Goal: Find specific fact: Find specific fact

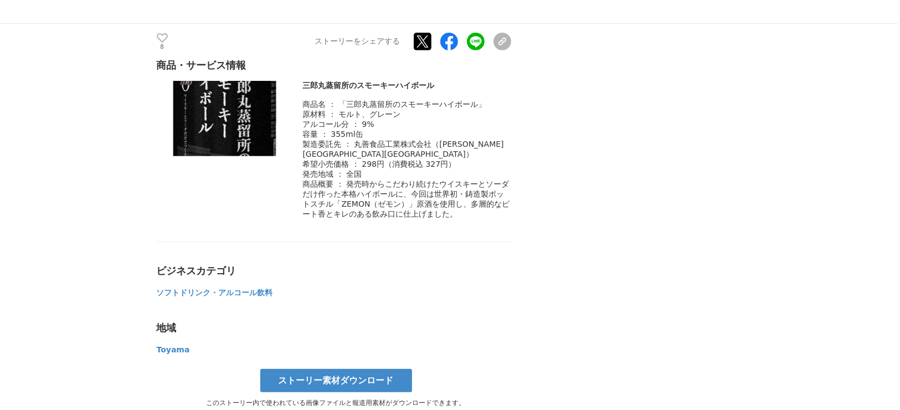
scroll to position [3852, 0]
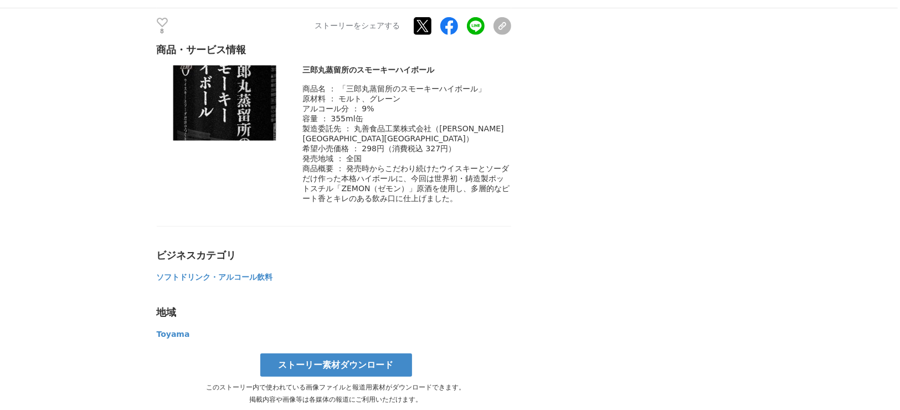
drag, startPoint x: 355, startPoint y: 158, endPoint x: 431, endPoint y: 166, distance: 76.2
click at [431, 143] on span "製造委託先 ： 丸善食品工業株式会社（[PERSON_NAME][GEOGRAPHIC_DATA][GEOGRAPHIC_DATA]）" at bounding box center [403, 133] width 201 height 19
copy span "丸善食品工業株式会社"
drag, startPoint x: 303, startPoint y: 101, endPoint x: 440, endPoint y: 102, distance: 136.8
click at [440, 75] on div "三郎丸蒸留所のスモーキーハイボール" at bounding box center [407, 70] width 208 height 10
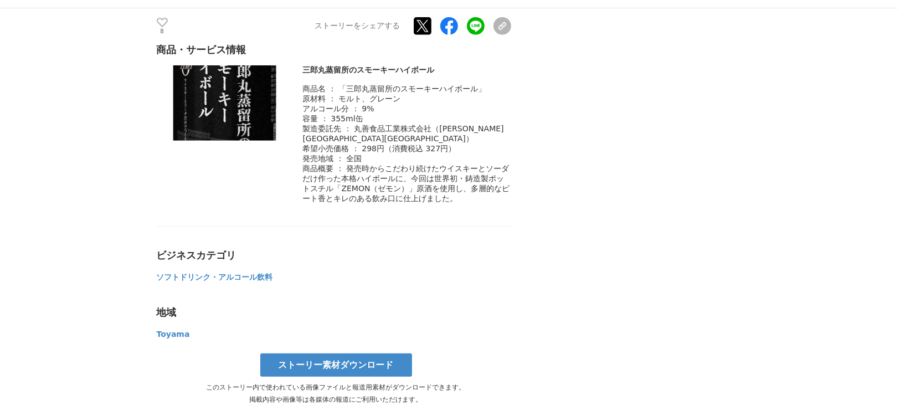
copy div "三郎丸蒸留所のスモーキーハイボール"
drag, startPoint x: 354, startPoint y: 162, endPoint x: 495, endPoint y: 166, distance: 141.3
click at [495, 144] on div "製造委託先 ： 丸善食品工業株式会社（[PERSON_NAME][GEOGRAPHIC_DATA][GEOGRAPHIC_DATA]）" at bounding box center [407, 134] width 208 height 20
copy span "丸善食品工業株式会社（[PERSON_NAME][GEOGRAPHIC_DATA][GEOGRAPHIC_DATA]）"
drag, startPoint x: 349, startPoint y: 125, endPoint x: 465, endPoint y: 124, distance: 116.3
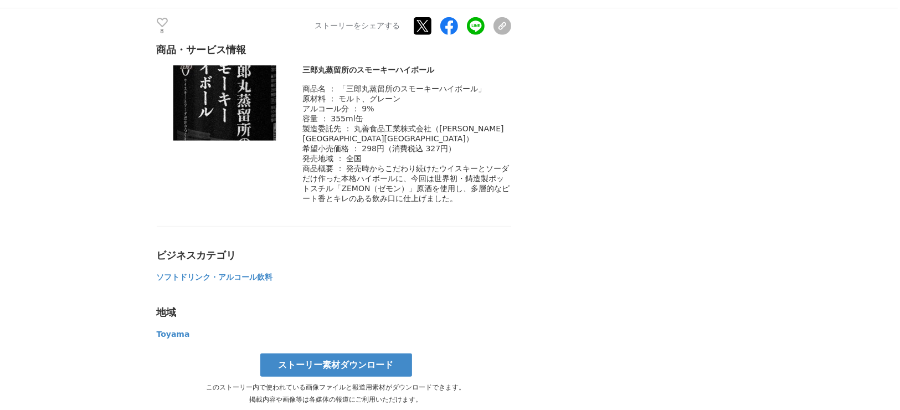
click at [465, 124] on div "商品名 ： 「三郎丸蒸留所のスモーキーハイボール」" at bounding box center [407, 144] width 208 height 120
drag, startPoint x: 351, startPoint y: 113, endPoint x: 454, endPoint y: 127, distance: 104.5
click at [454, 127] on div "商品名 ： 「三郎丸蒸留所のスモーキーハイボール」" at bounding box center [407, 144] width 208 height 120
drag, startPoint x: 453, startPoint y: 127, endPoint x: 460, endPoint y: 123, distance: 7.7
click at [459, 123] on div "商品名 ： 「三郎丸蒸留所のスモーキーハイボール」" at bounding box center [407, 144] width 208 height 120
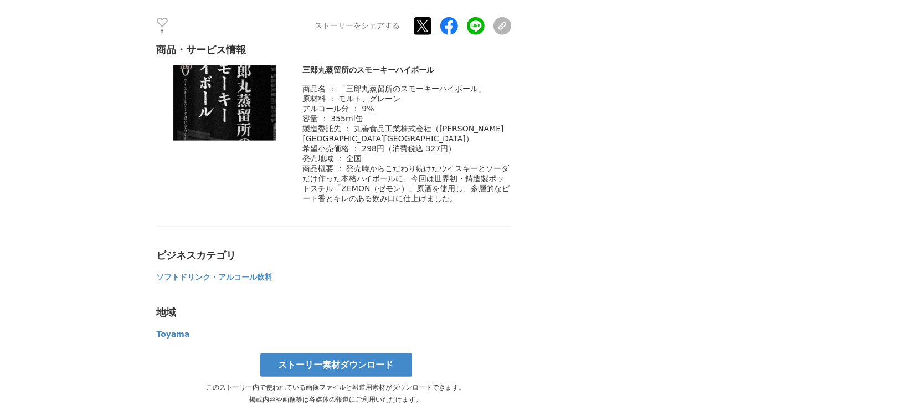
click at [493, 94] on div "商品名 ： 「三郎丸蒸留所のスモーキーハイボール」" at bounding box center [407, 89] width 208 height 10
drag, startPoint x: 493, startPoint y: 123, endPoint x: 338, endPoint y: 119, distance: 154.6
click at [338, 94] on div "商品名 ： 「三郎丸蒸留所のスモーキーハイボール」" at bounding box center [407, 89] width 208 height 10
click at [338, 93] on span "商品名 ： 「三郎丸蒸留所のスモーキーハイボール」" at bounding box center [394, 88] width 183 height 9
drag, startPoint x: 341, startPoint y: 120, endPoint x: 522, endPoint y: 114, distance: 181.8
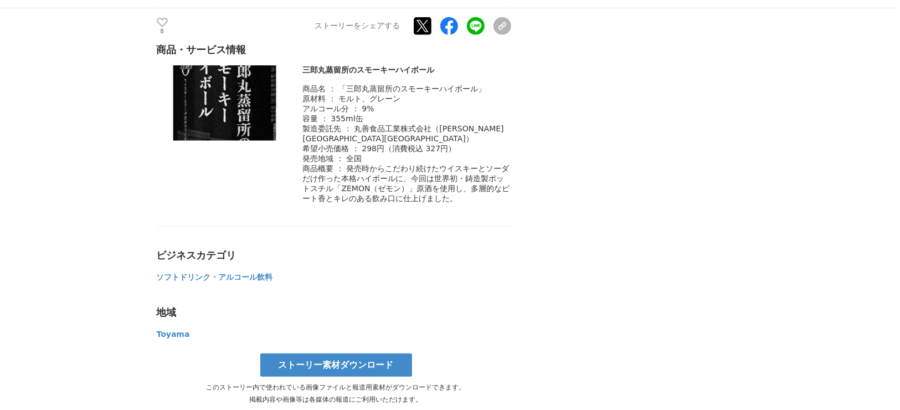
drag, startPoint x: 500, startPoint y: 117, endPoint x: 340, endPoint y: 116, distance: 160.1
click at [340, 94] on div "商品名 ： 「三郎丸蒸留所のスモーキーハイボール」" at bounding box center [407, 89] width 208 height 10
copy span "「三郎丸蒸留所のスモーキーハイボール」"
